Goal: Obtain resource: Download file/media

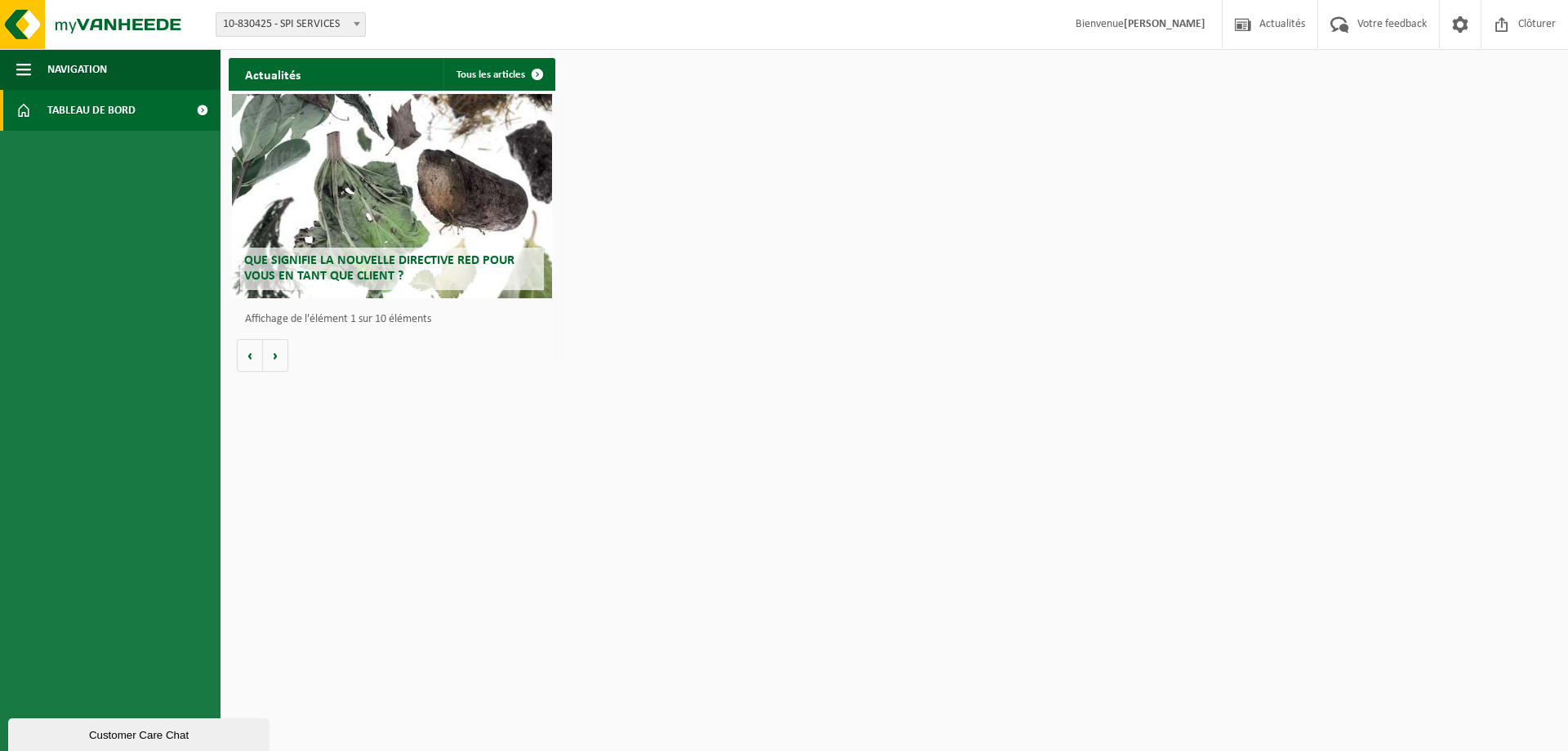
click at [48, 115] on span "Tableau de bord" at bounding box center [92, 110] width 88 height 41
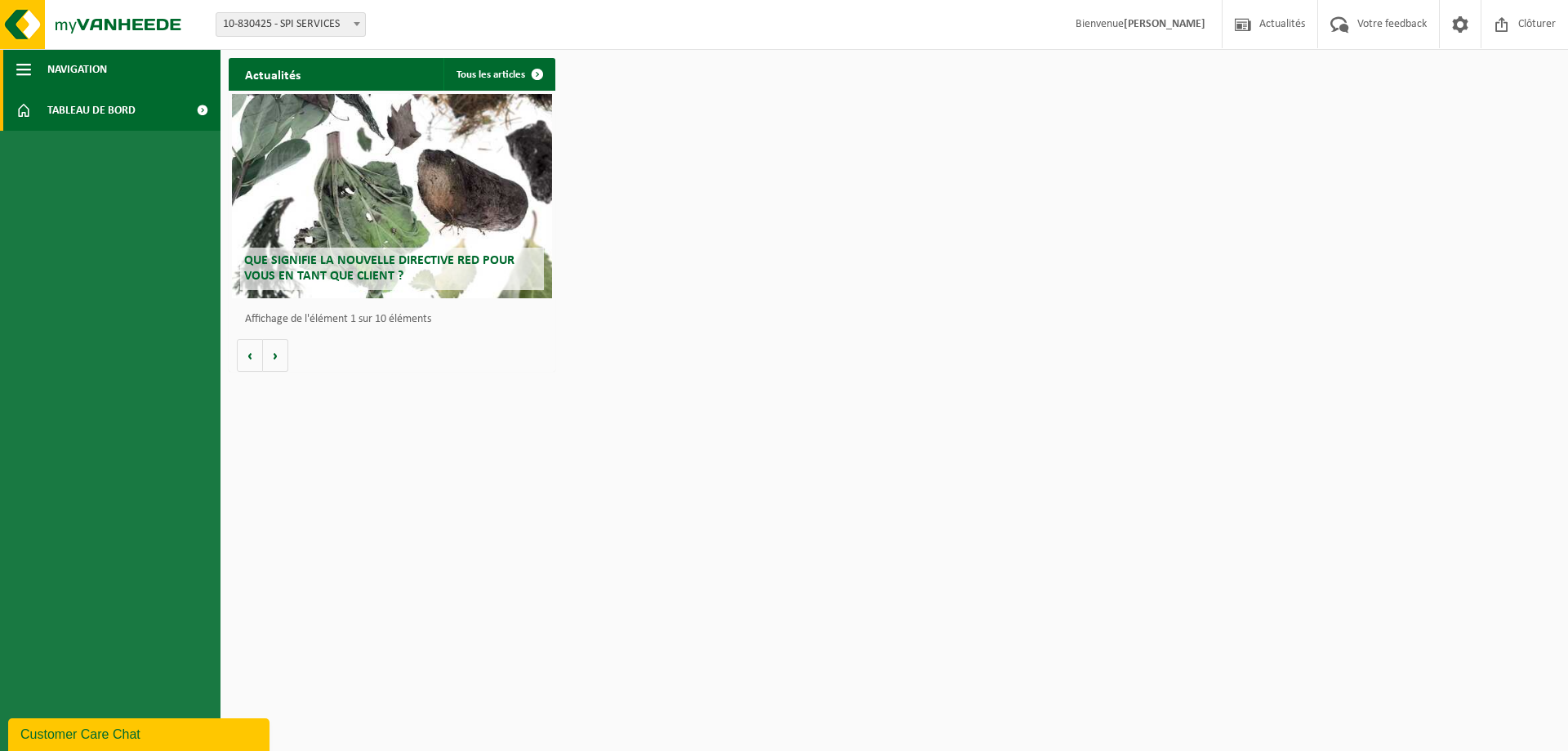
click at [29, 72] on span "button" at bounding box center [23, 70] width 14 height 41
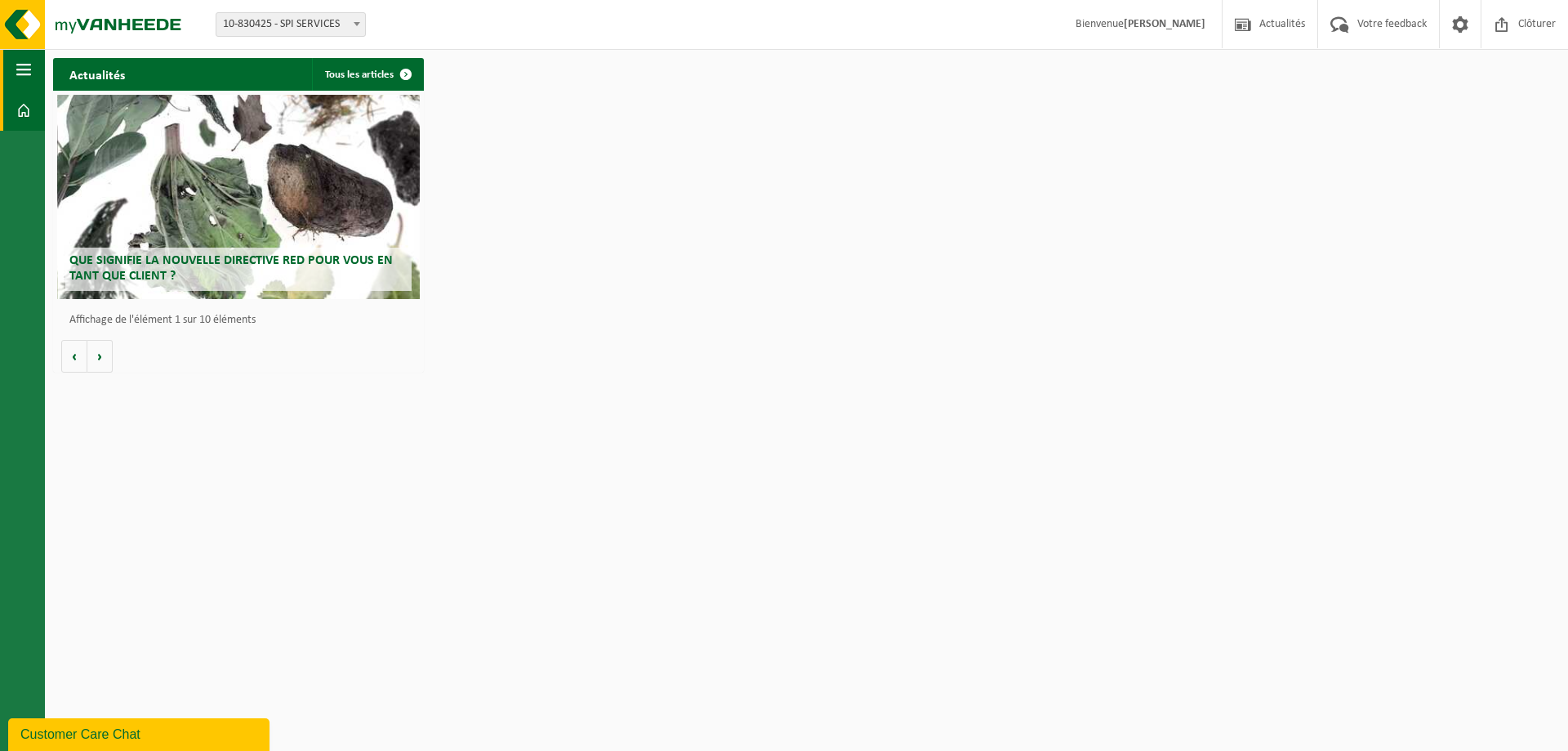
click at [29, 72] on span "button" at bounding box center [23, 70] width 14 height 41
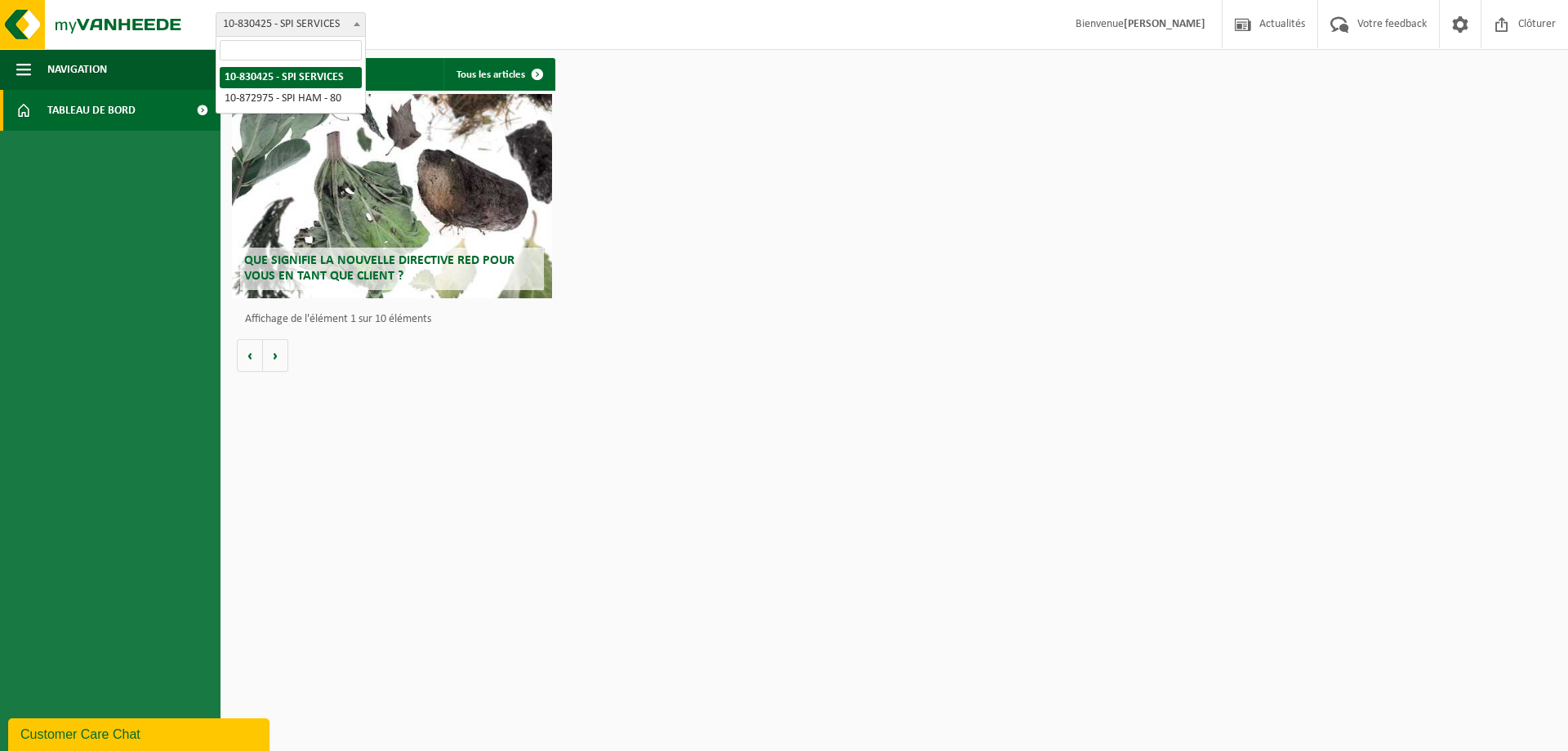
click at [353, 30] on span at bounding box center [357, 23] width 16 height 21
select select "106013"
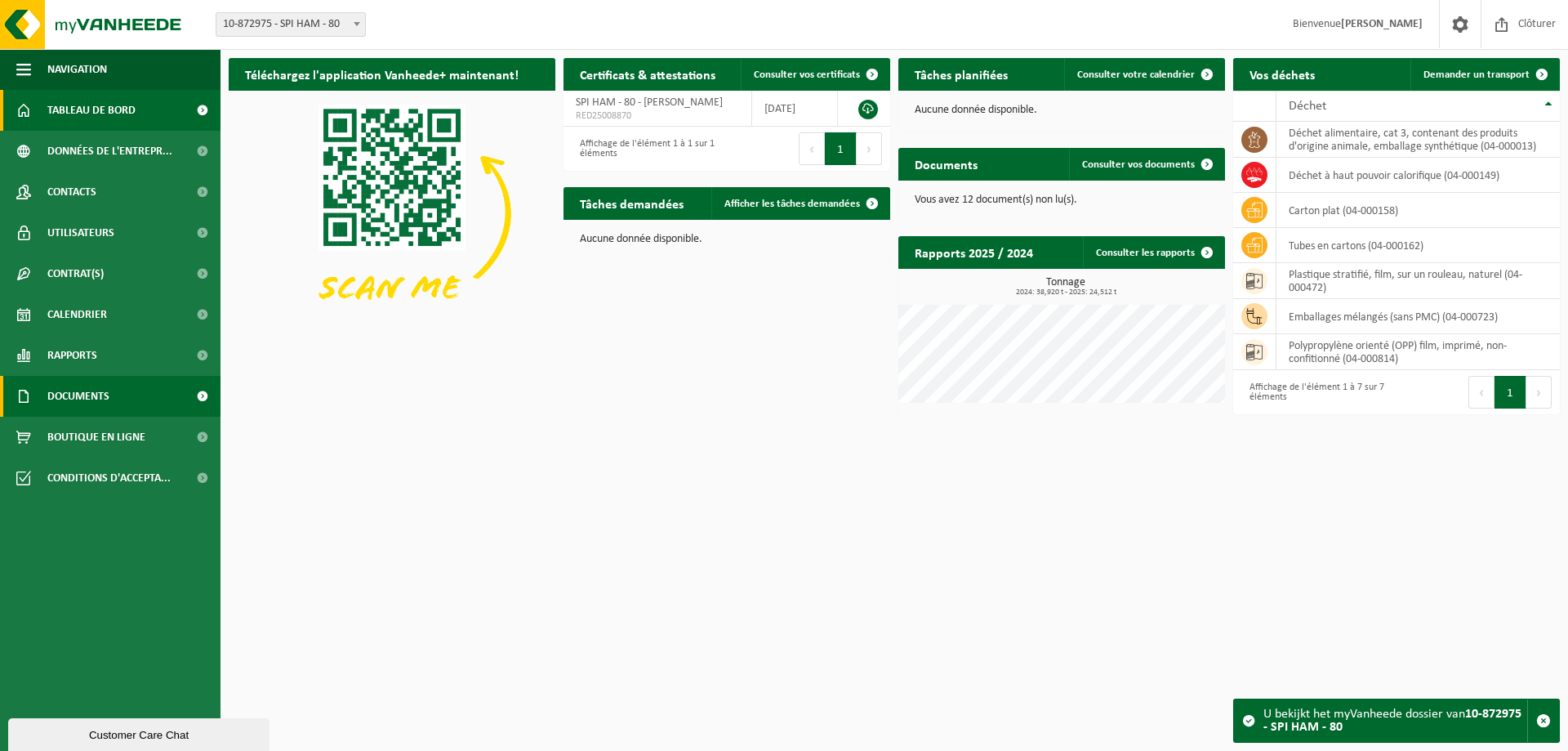
click at [63, 393] on span "Documents" at bounding box center [78, 396] width 62 height 41
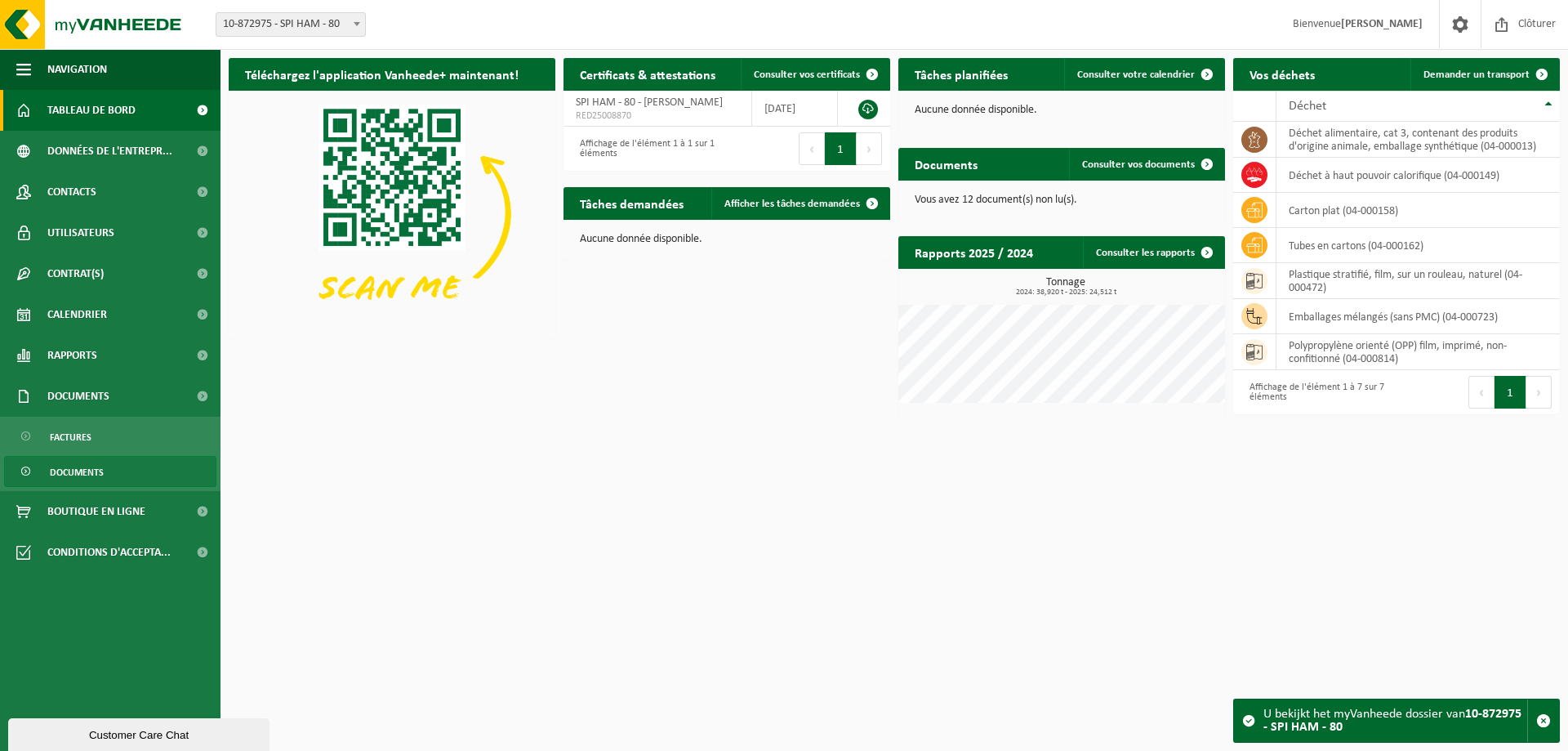
click at [76, 473] on span "Documents" at bounding box center [76, 472] width 54 height 31
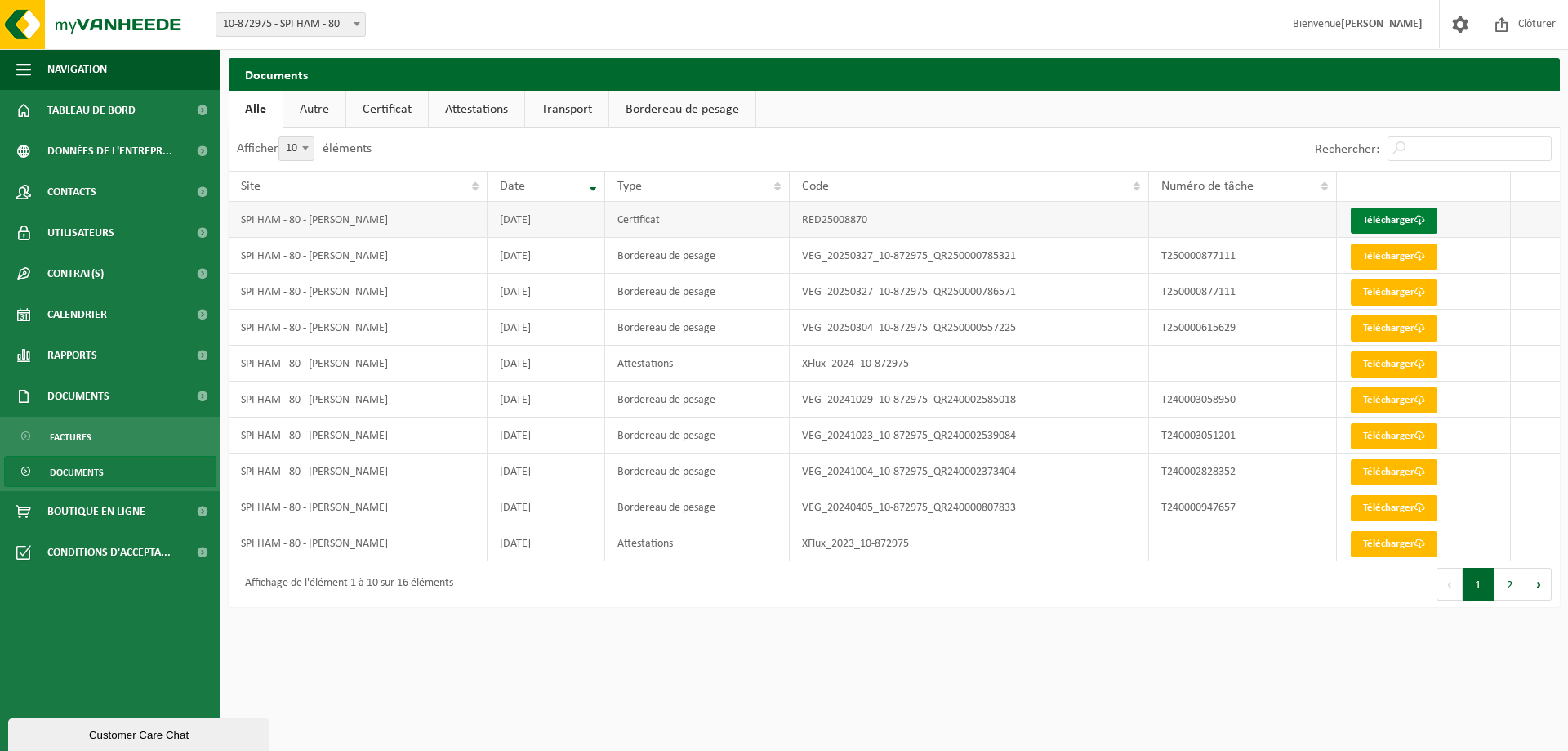
click at [1379, 219] on link "Télécharger" at bounding box center [1395, 220] width 87 height 26
click at [1407, 259] on link "Télécharger" at bounding box center [1395, 257] width 87 height 26
click at [96, 435] on link "Factures" at bounding box center [110, 436] width 212 height 31
